Goal: Task Accomplishment & Management: Use online tool/utility

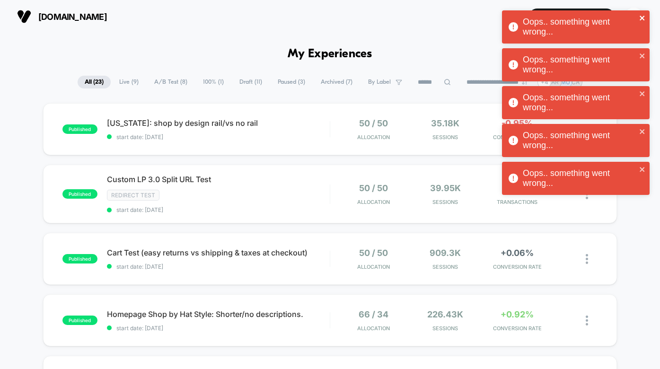
click at [643, 20] on icon "close" at bounding box center [642, 18] width 7 height 8
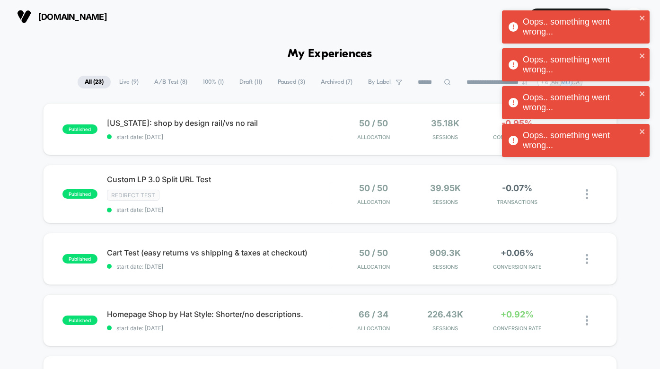
click at [641, 56] on div "Oops.. something went wrong..." at bounding box center [576, 64] width 148 height 33
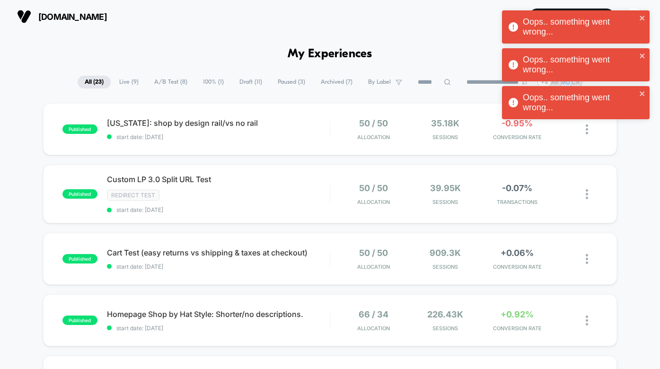
click at [644, 14] on div "Oops.. something went wrong..." at bounding box center [576, 26] width 148 height 33
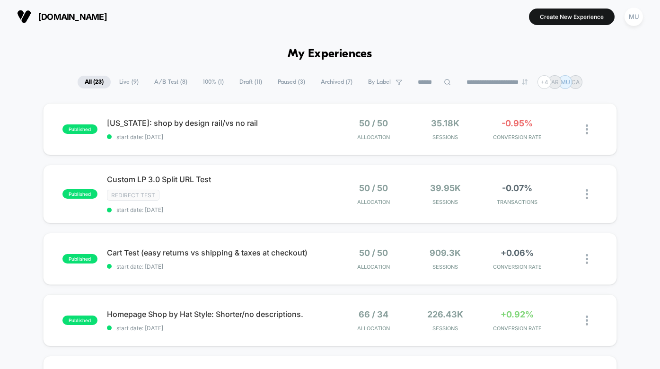
click at [132, 79] on span "Live ( 9 )" at bounding box center [129, 82] width 34 height 13
click at [481, 16] on section "Create New Experience MU" at bounding box center [543, 17] width 206 height 24
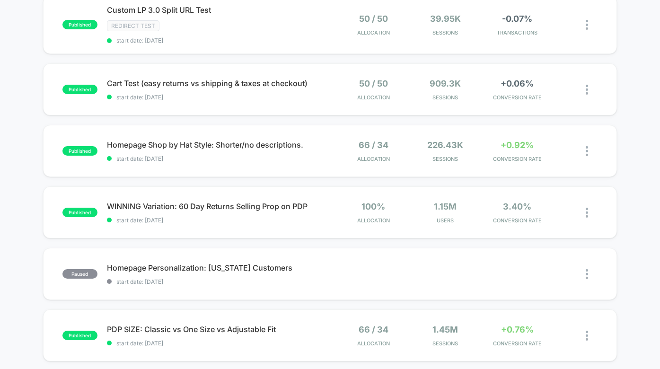
scroll to position [187, 0]
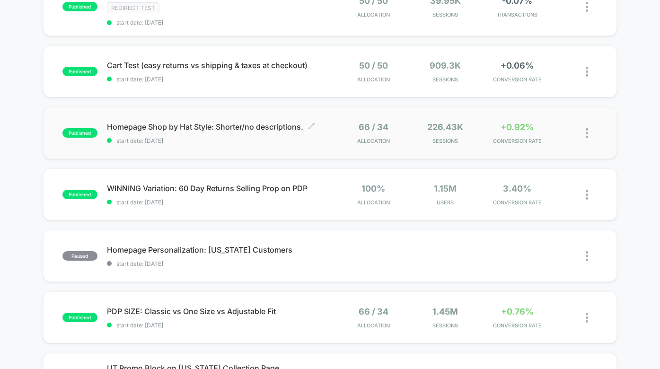
click at [242, 126] on span "Homepage Shop by Hat Style: Shorter/no descriptions. Click to edit experience d…" at bounding box center [218, 126] width 223 height 9
